Goal: Transaction & Acquisition: Purchase product/service

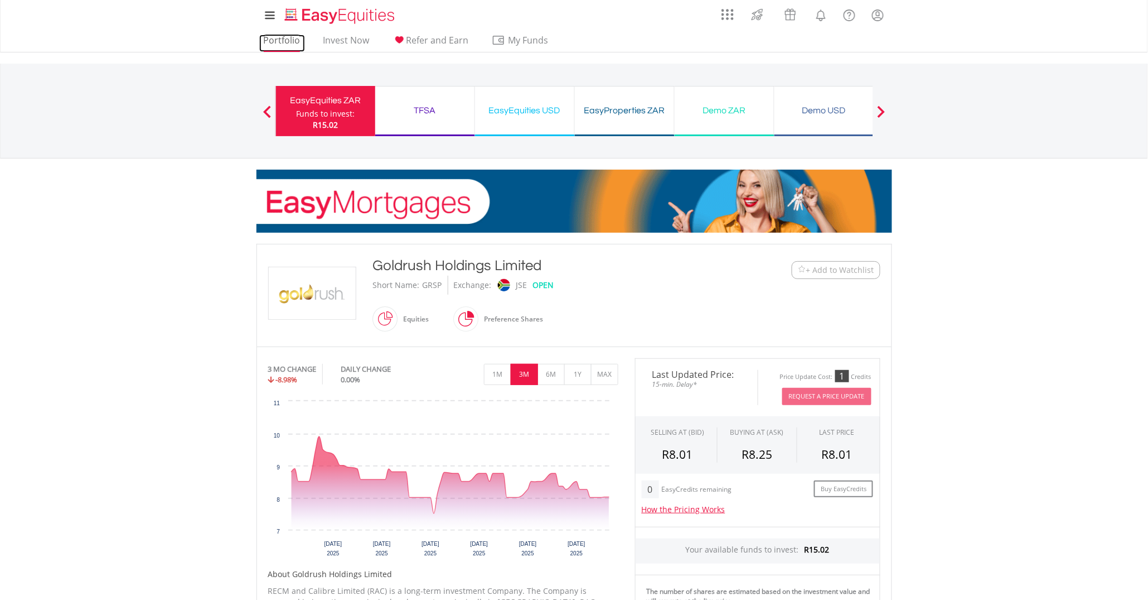
click at [289, 45] on link "Portfolio" at bounding box center [282, 43] width 46 height 17
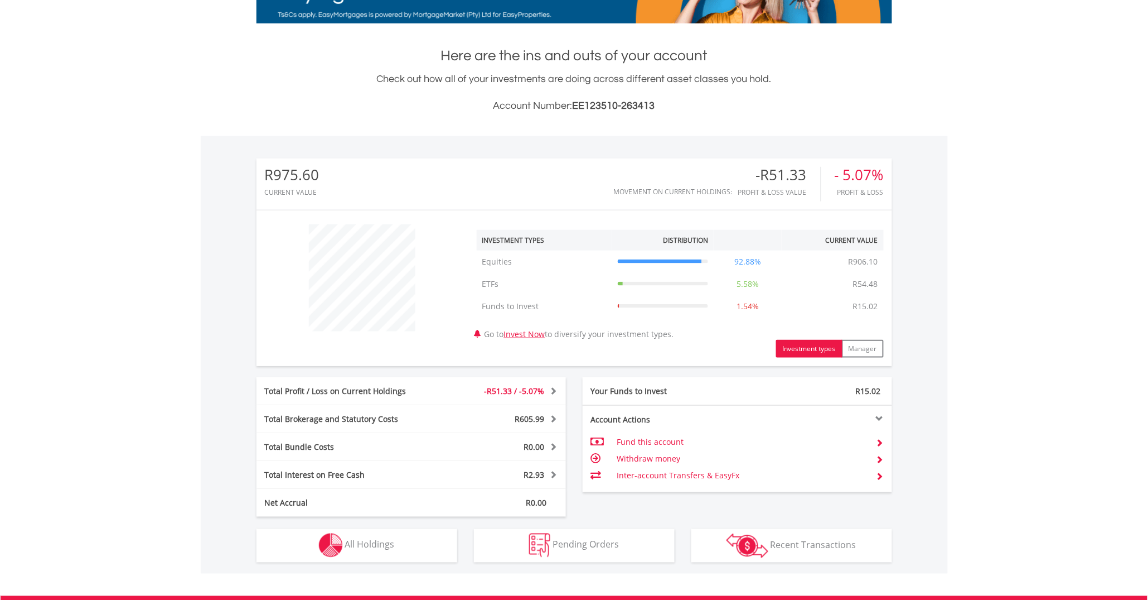
scroll to position [279, 0]
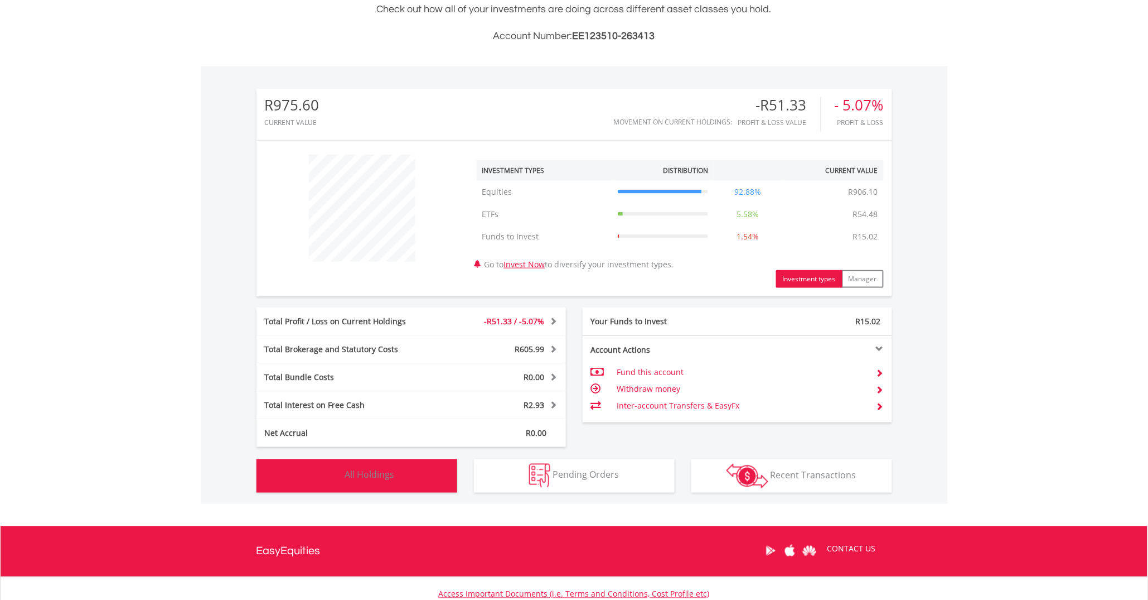
click at [333, 474] on img "button" at bounding box center [331, 475] width 24 height 24
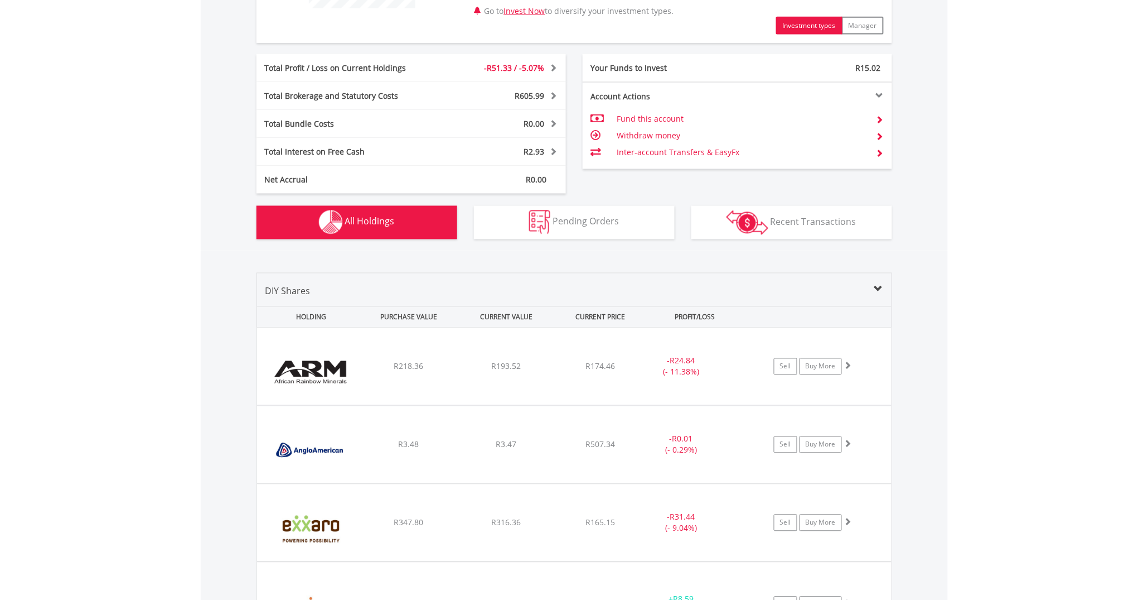
scroll to position [672, 0]
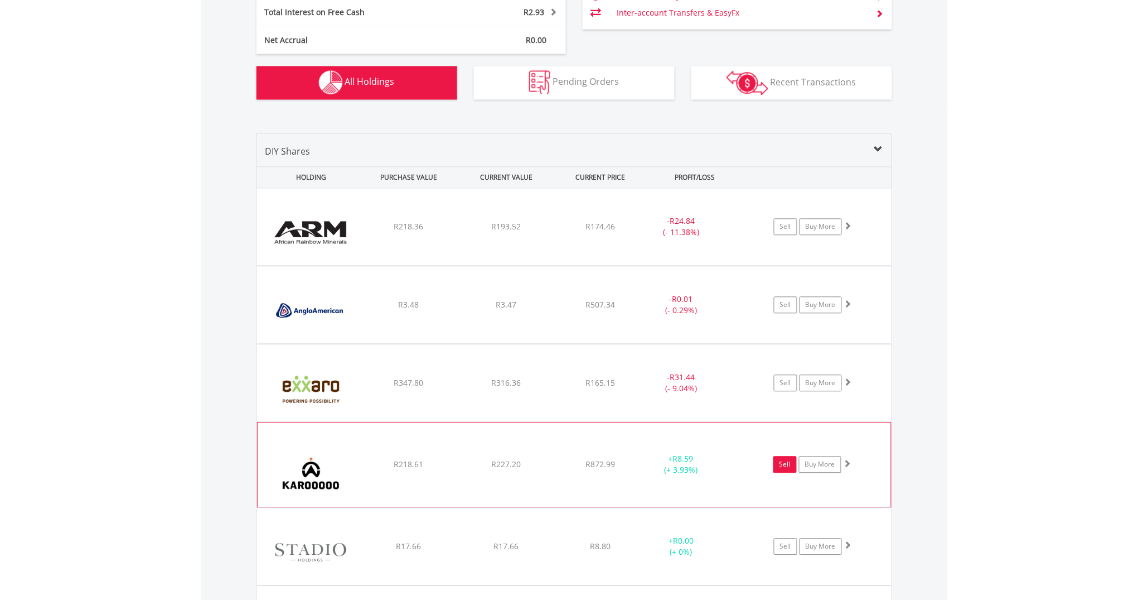
click at [775, 471] on link "Sell" at bounding box center [785, 464] width 23 height 17
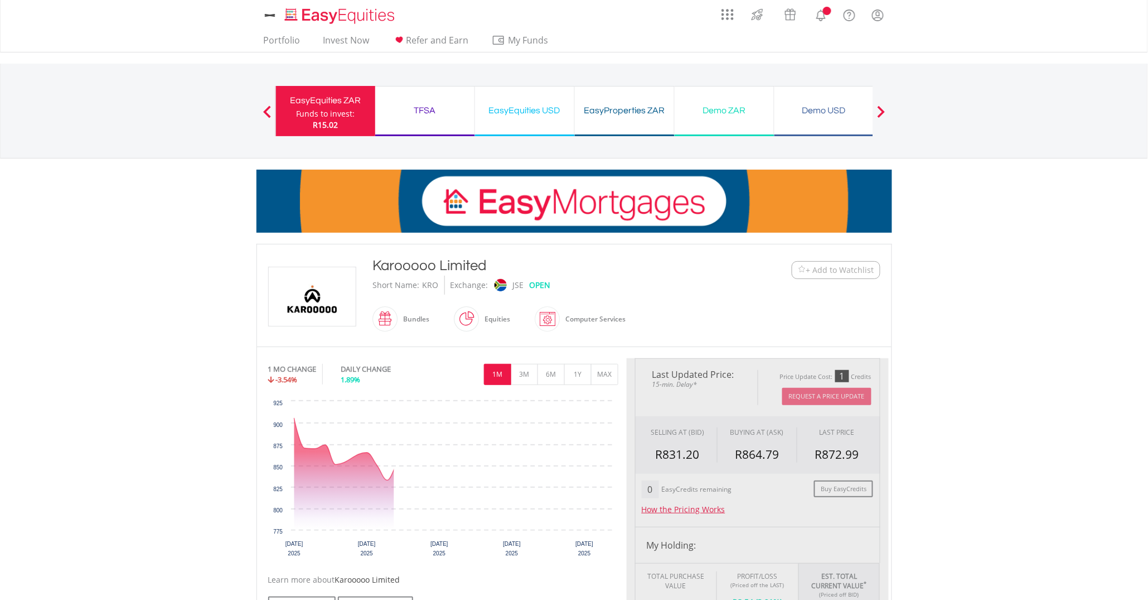
scroll to position [209, 0]
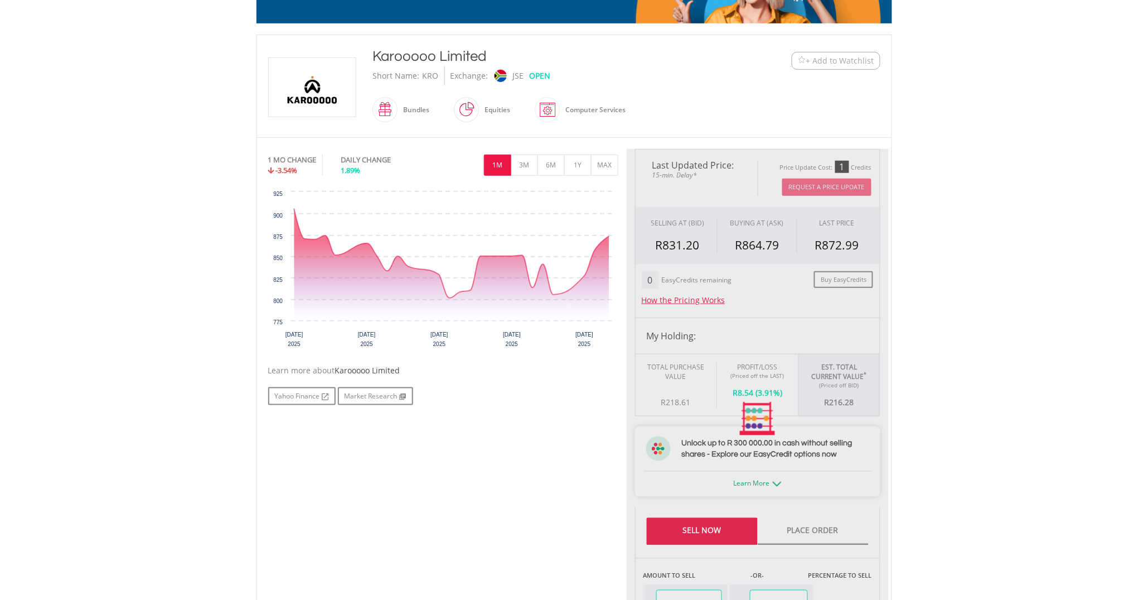
type input "******"
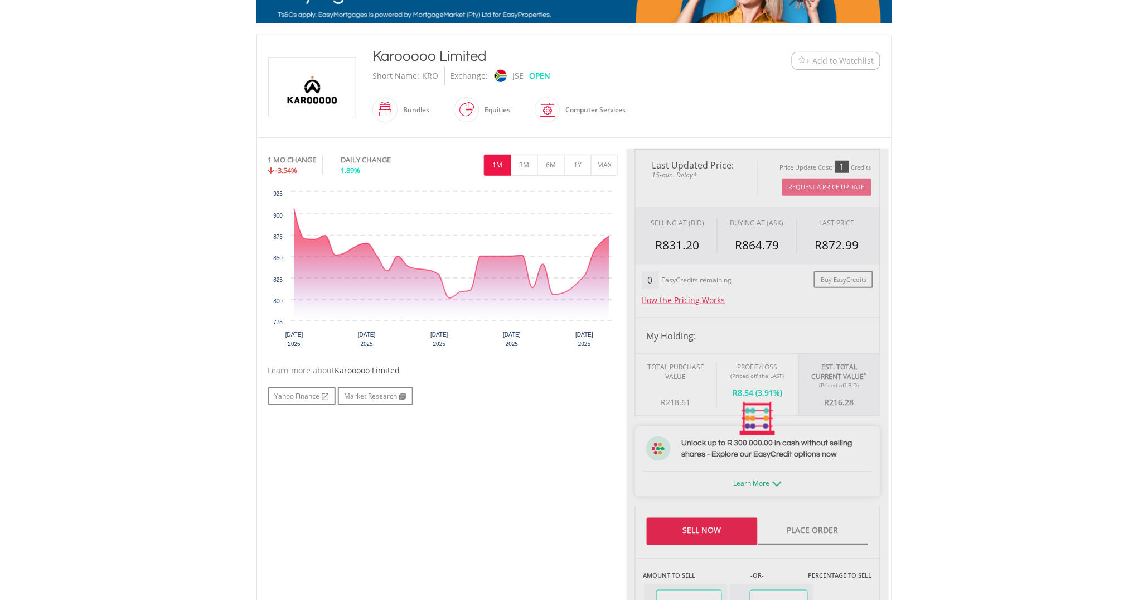
type input "******"
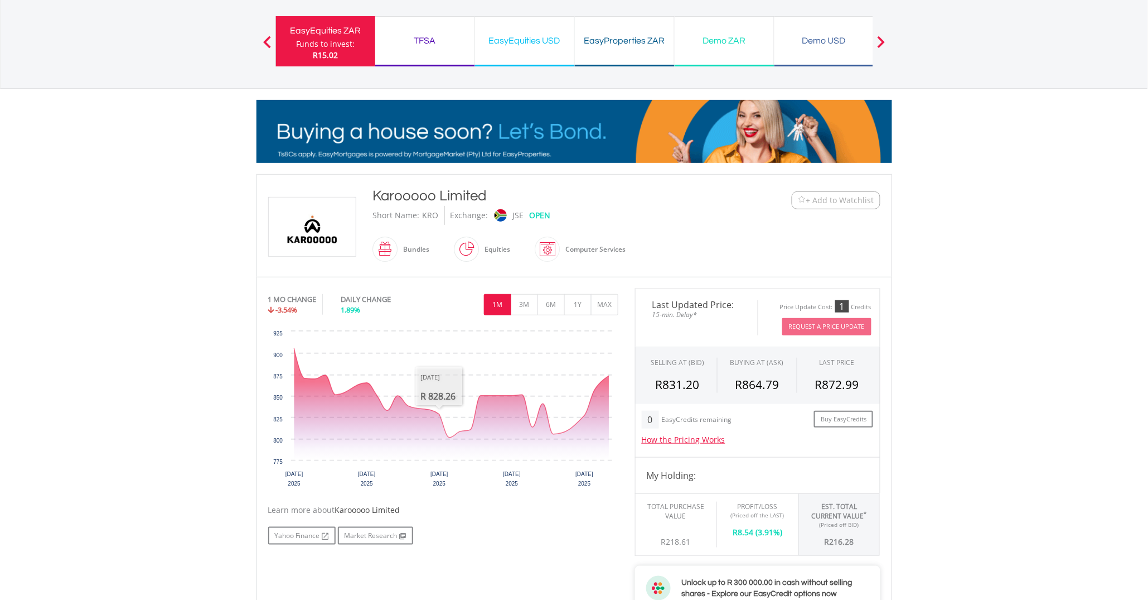
scroll to position [0, 0]
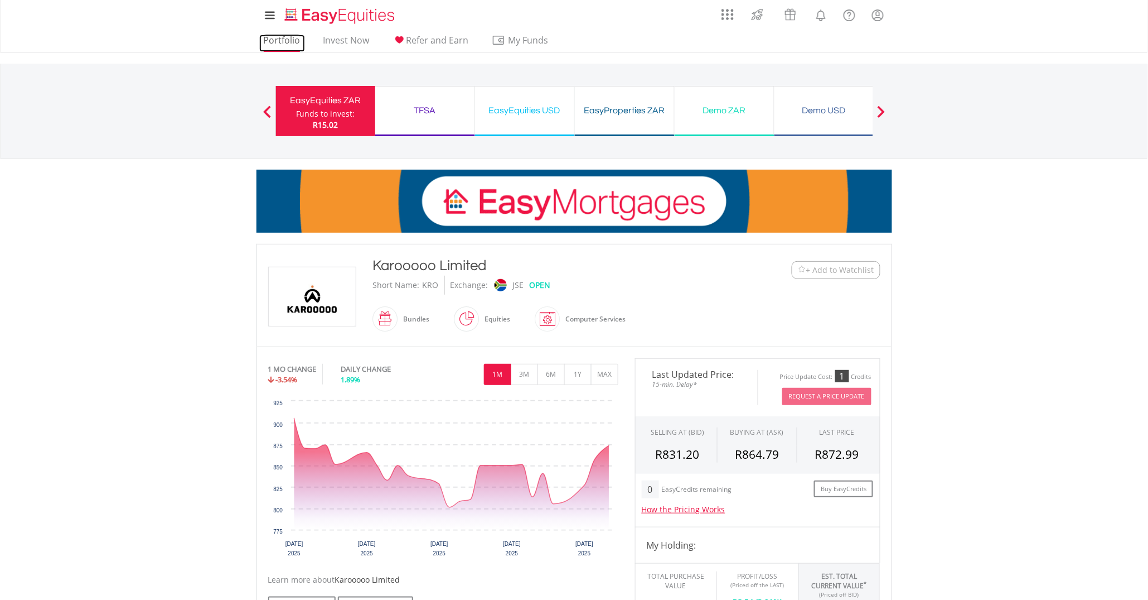
click at [287, 36] on link "Portfolio" at bounding box center [282, 43] width 46 height 17
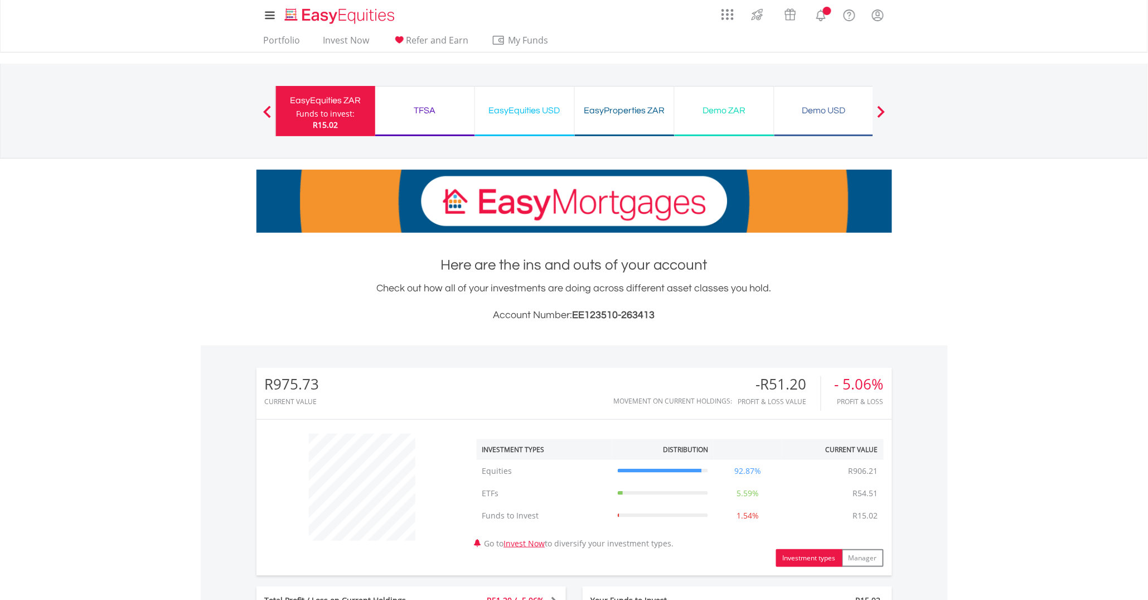
scroll to position [279, 0]
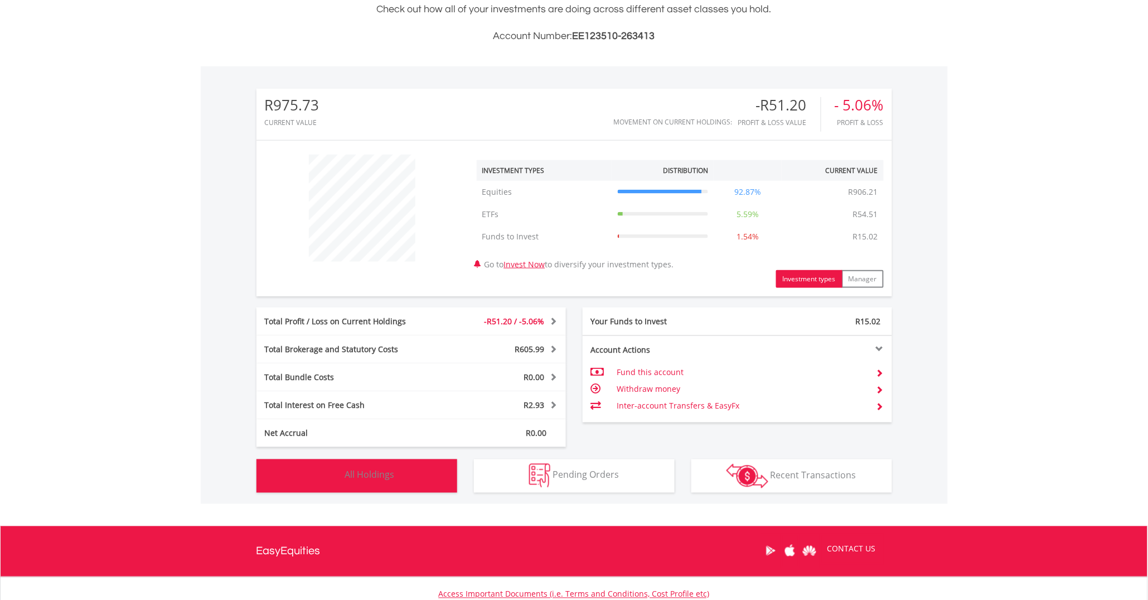
click at [368, 474] on span "All Holdings" at bounding box center [370, 474] width 50 height 12
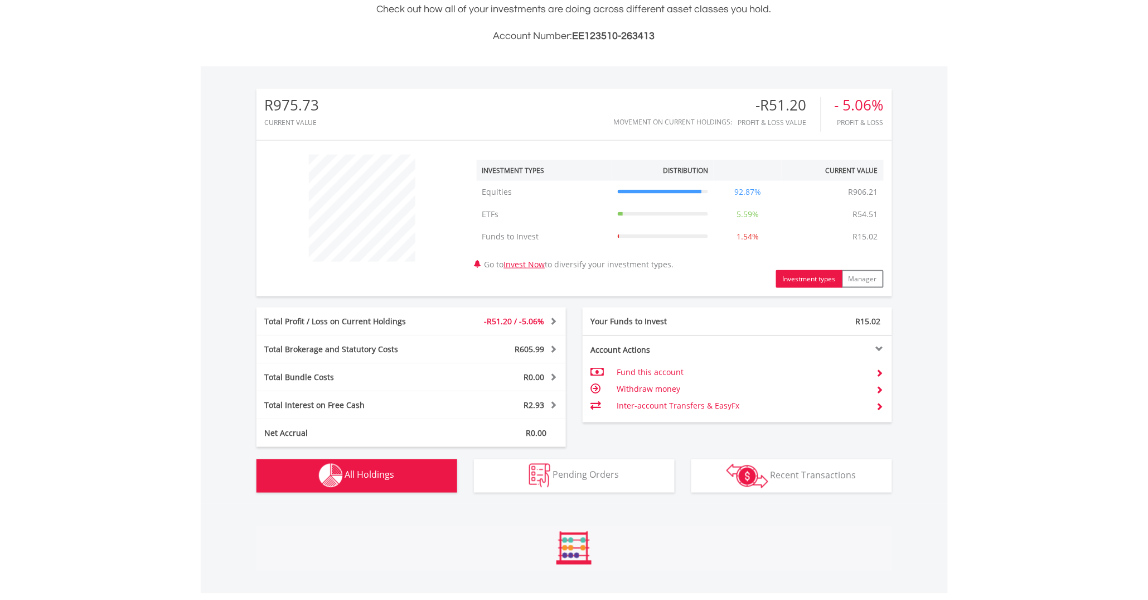
scroll to position [811, 0]
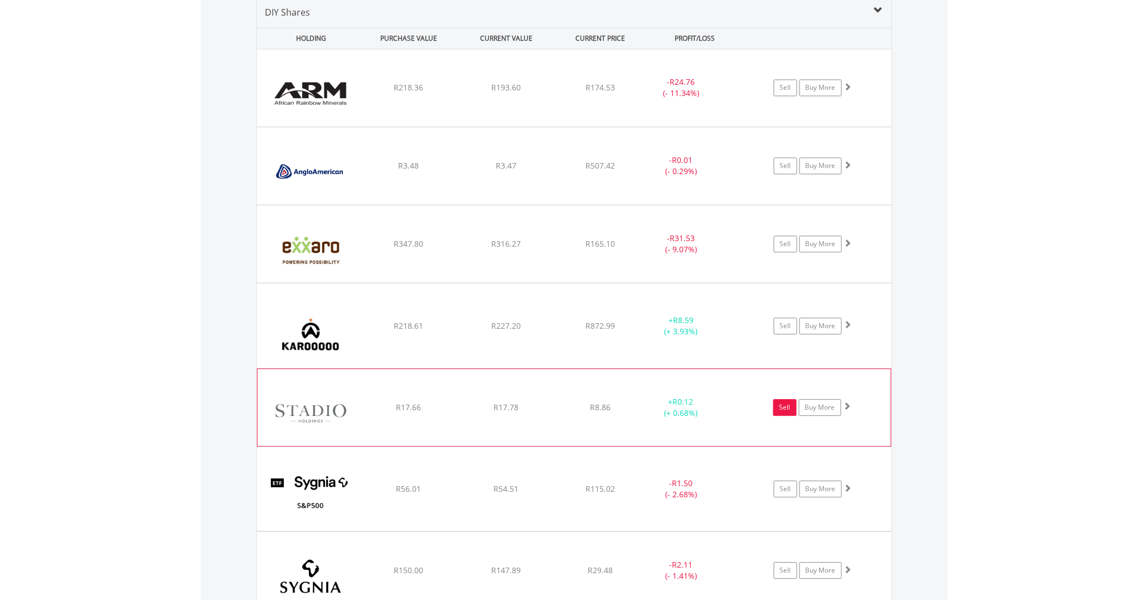
click at [776, 416] on link "Sell" at bounding box center [785, 407] width 23 height 17
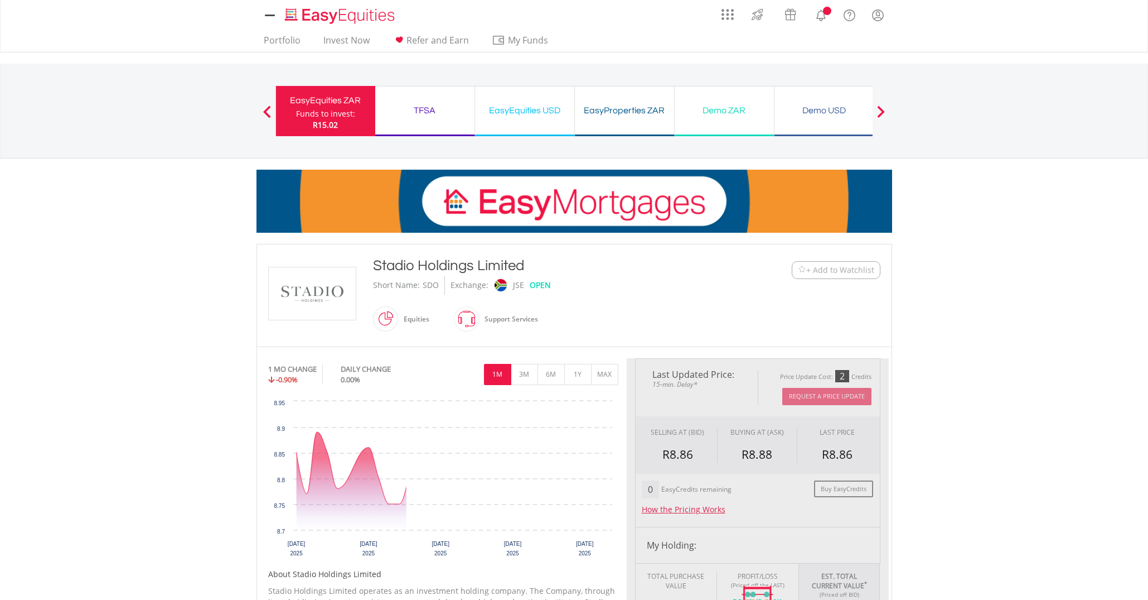
scroll to position [349, 0]
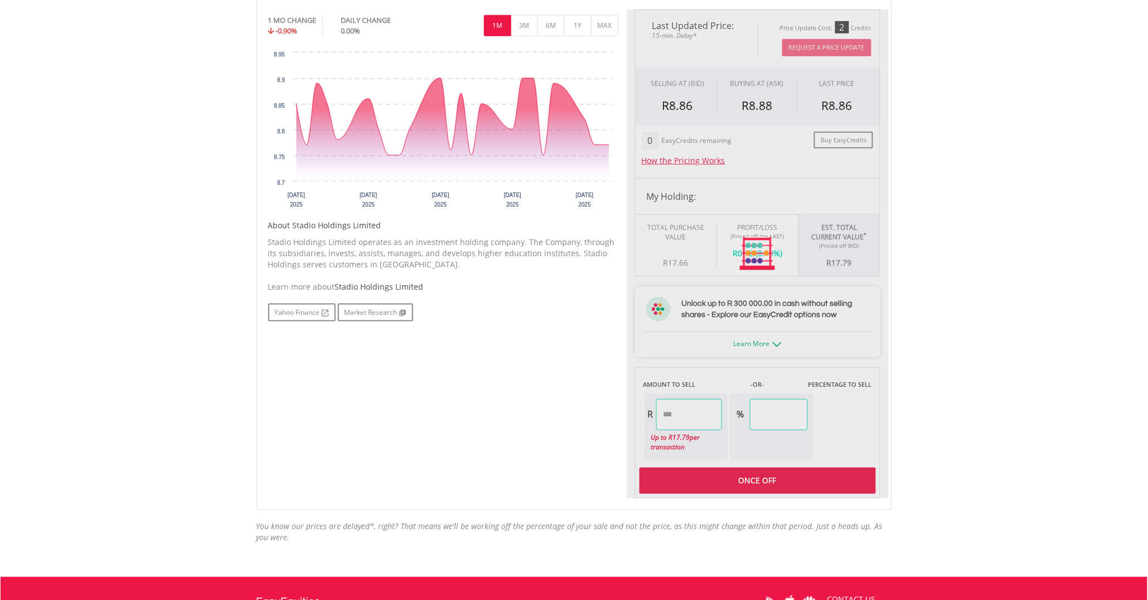
type input "*****"
type input "******"
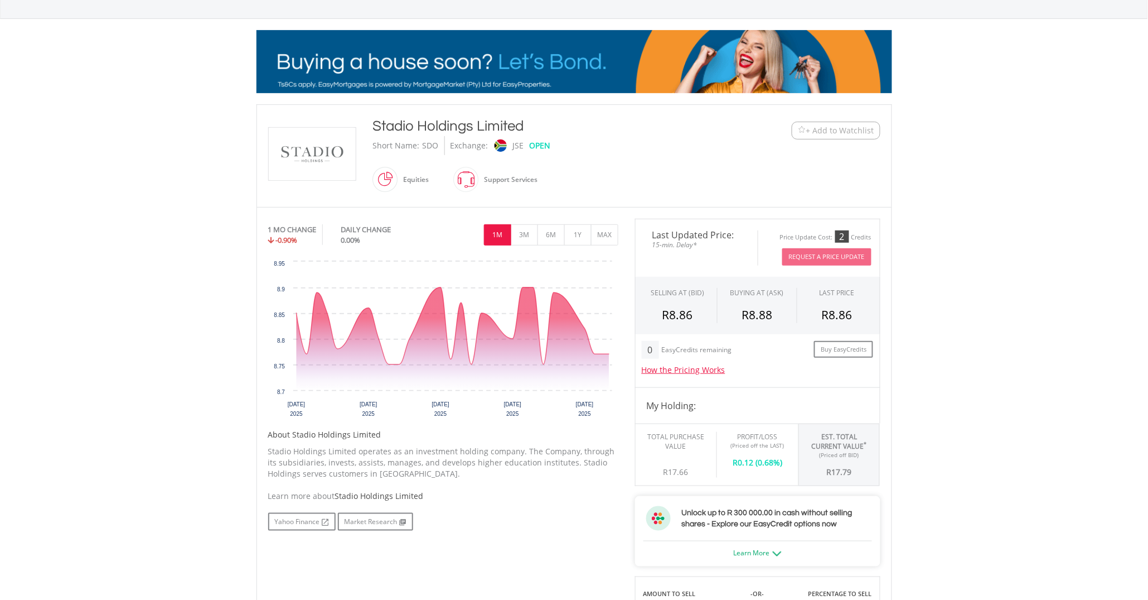
scroll to position [0, 0]
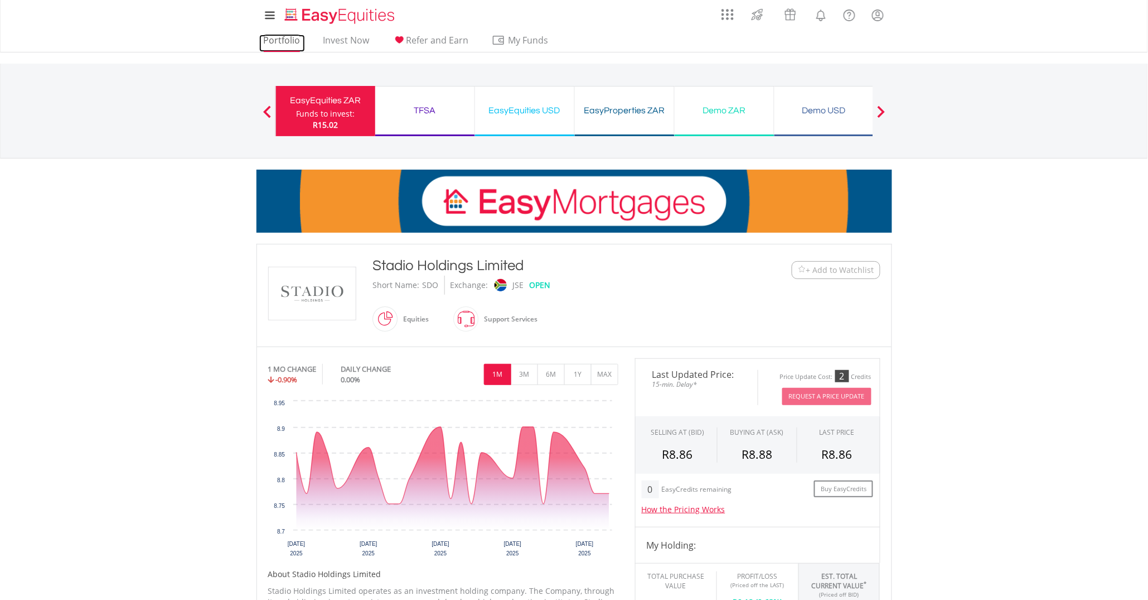
click at [274, 49] on link "Portfolio" at bounding box center [282, 43] width 46 height 17
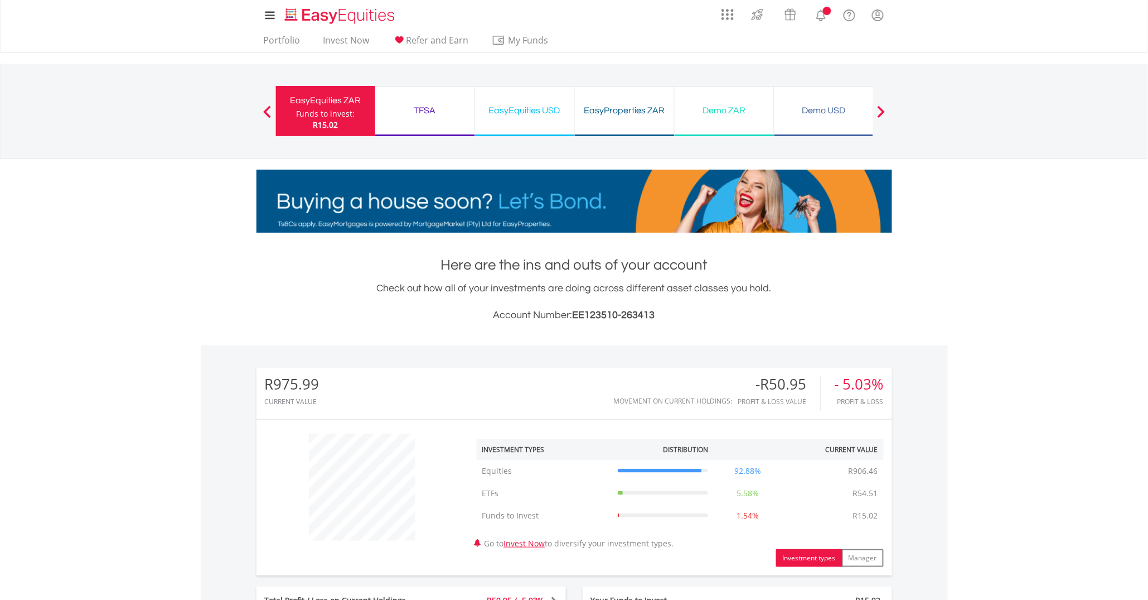
scroll to position [349, 0]
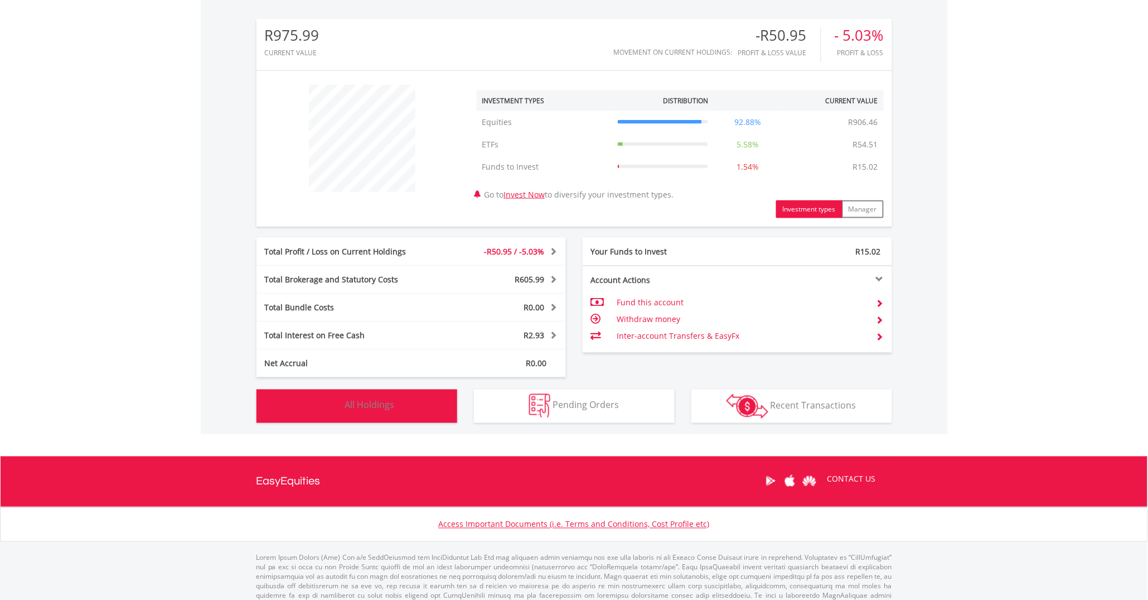
drag, startPoint x: 390, startPoint y: 411, endPoint x: 385, endPoint y: 407, distance: 6.4
click at [390, 411] on span "All Holdings" at bounding box center [370, 405] width 50 height 12
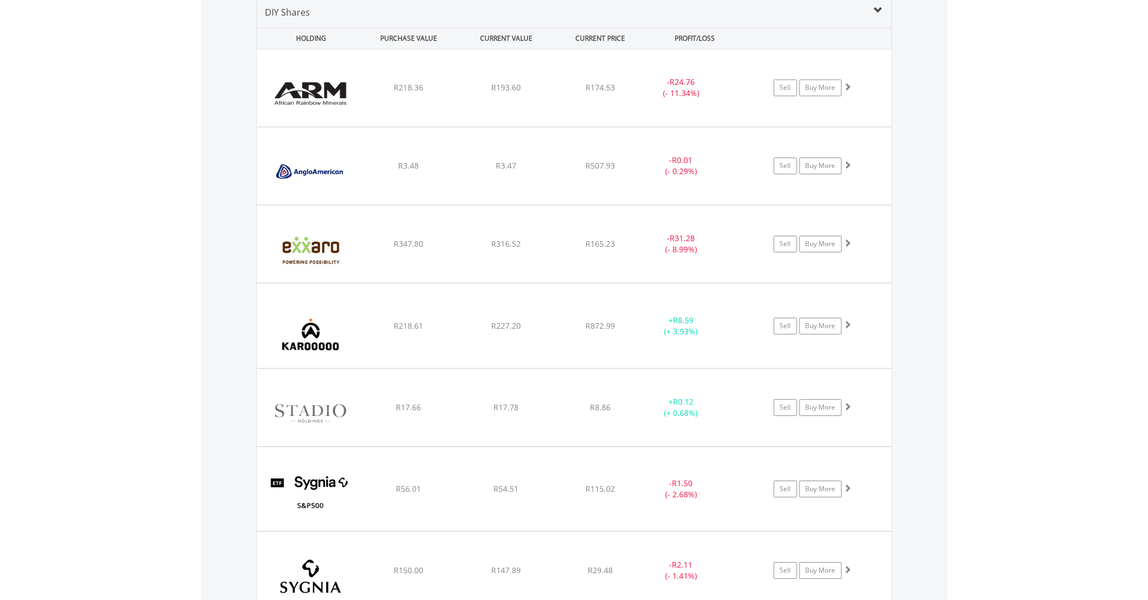
scroll to position [950, 0]
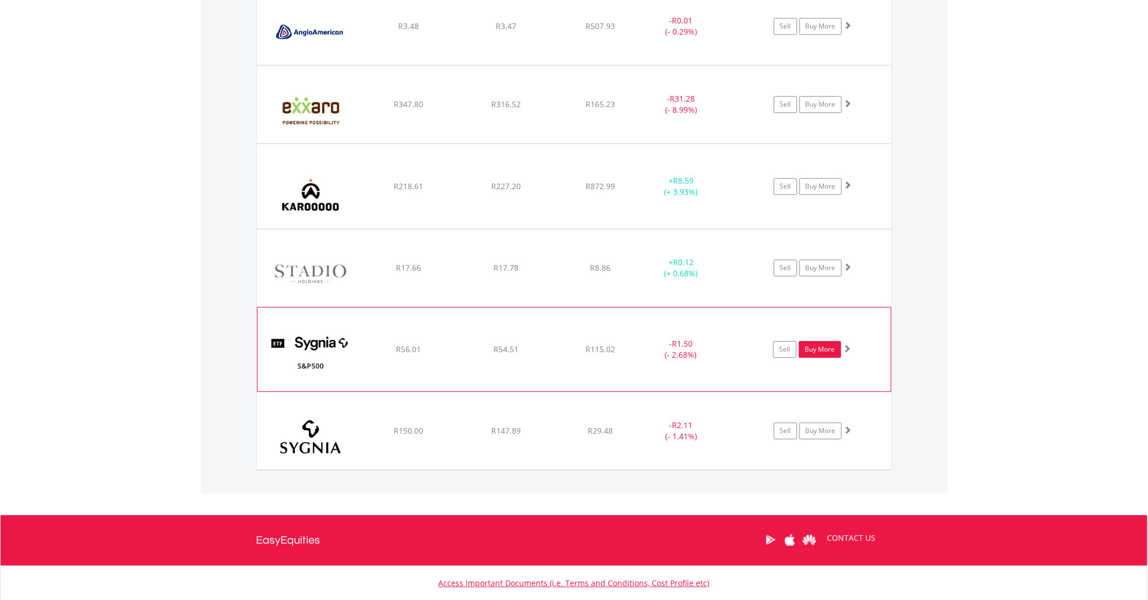
click at [801, 358] on link "Buy More" at bounding box center [820, 349] width 42 height 17
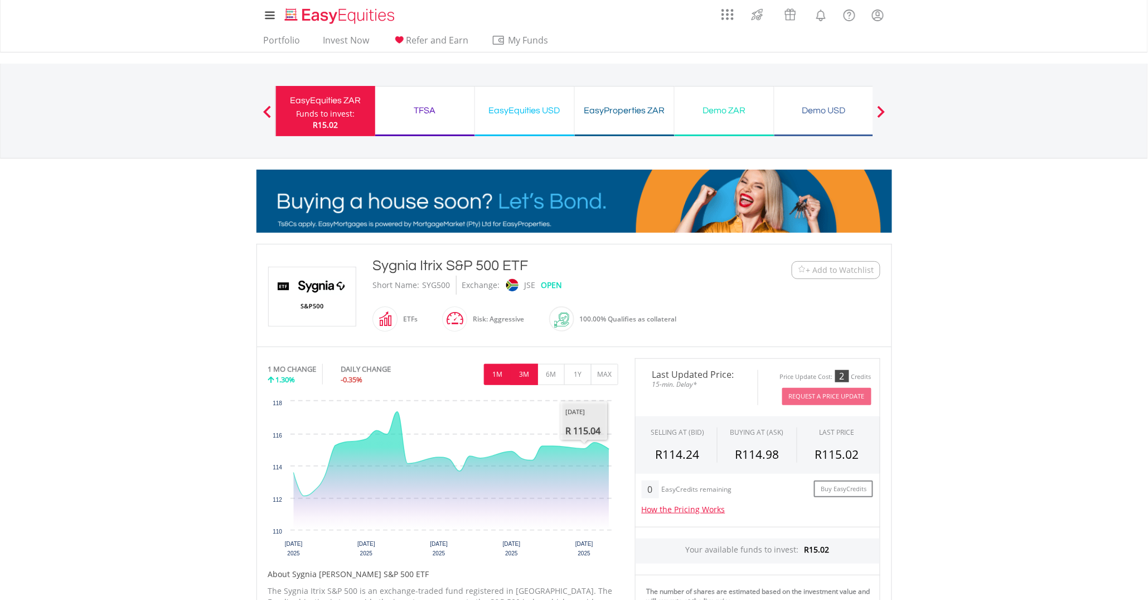
click at [525, 369] on button "3M" at bounding box center [524, 374] width 27 height 21
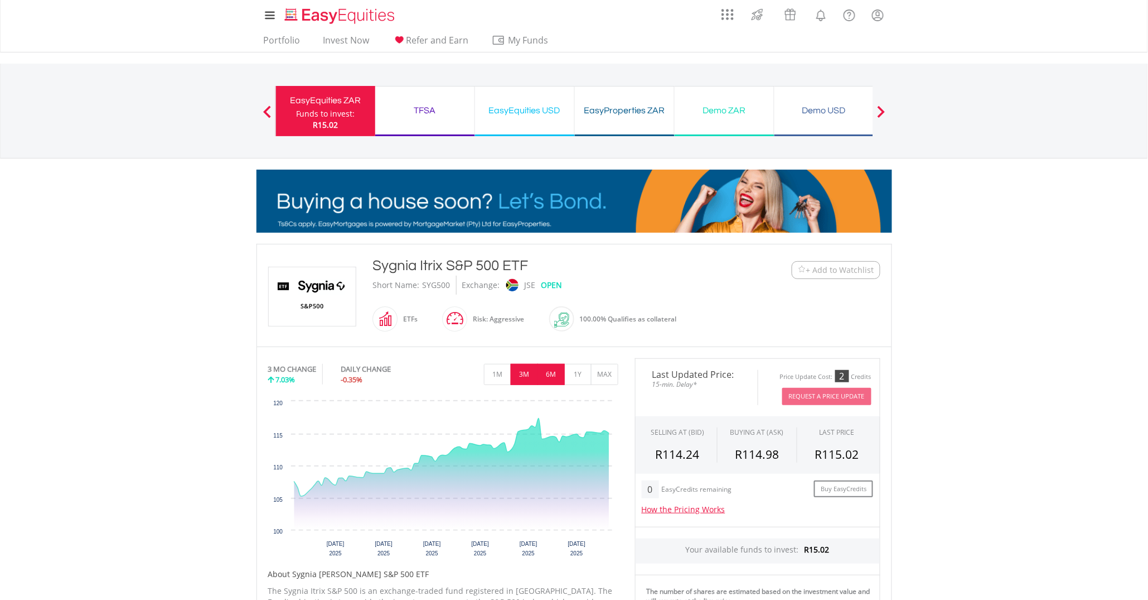
click at [550, 382] on button "6M" at bounding box center [551, 374] width 27 height 21
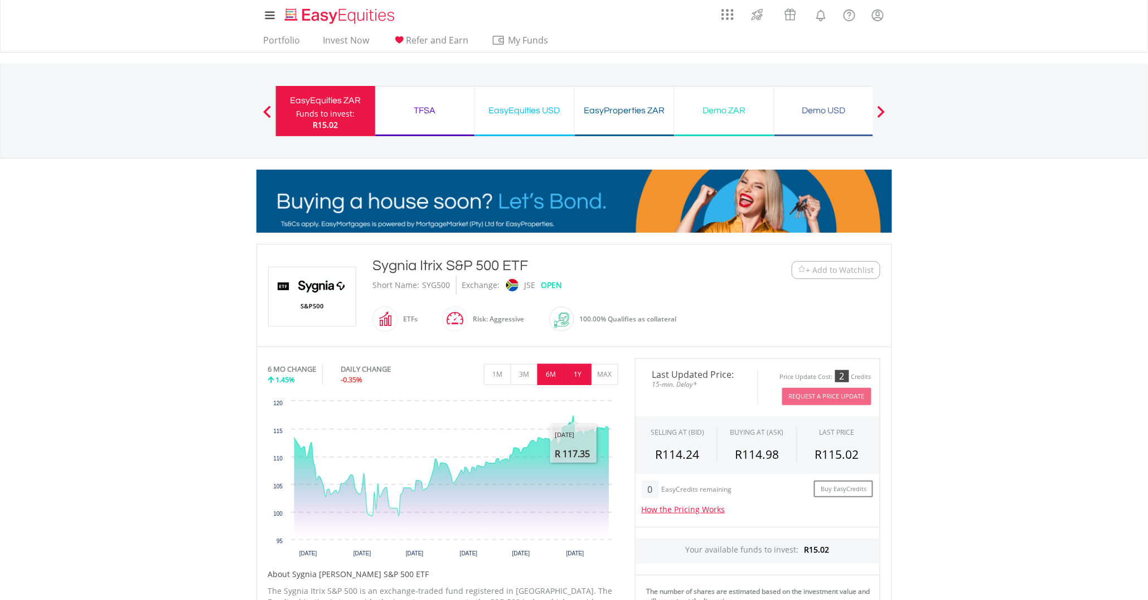
click at [577, 379] on button "1Y" at bounding box center [577, 374] width 27 height 21
